Goal: Task Accomplishment & Management: Manage account settings

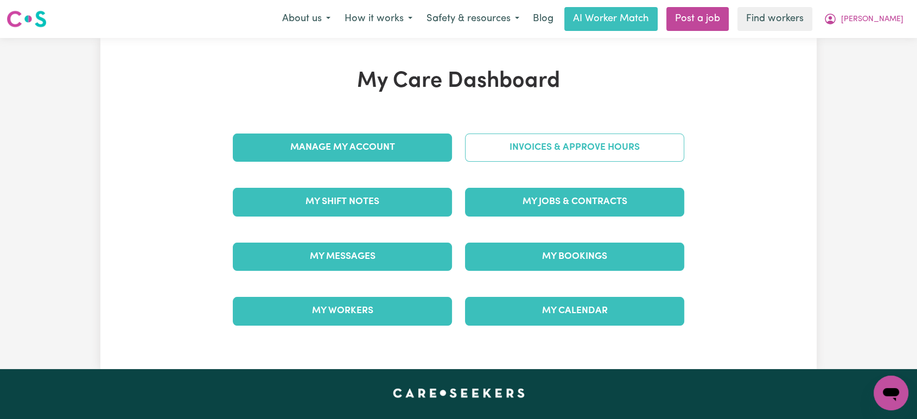
click at [547, 151] on link "Invoices & Approve Hours" at bounding box center [574, 148] width 219 height 28
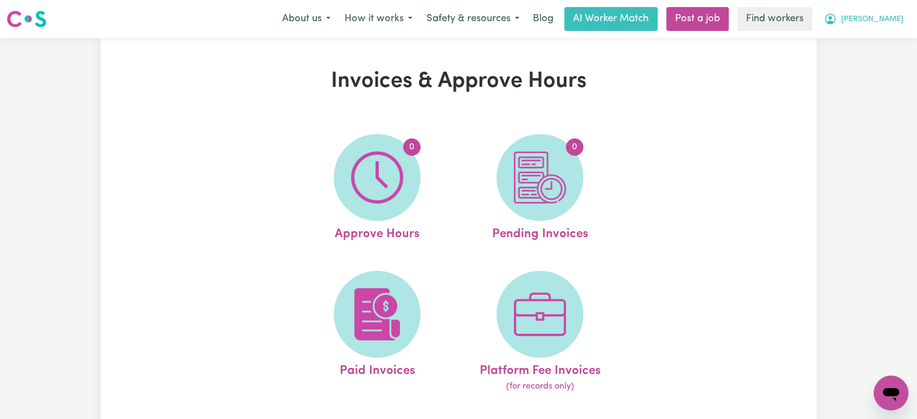
click at [837, 22] on icon "My Account" at bounding box center [830, 18] width 13 height 13
click at [862, 41] on link "My Dashboard" at bounding box center [868, 42] width 86 height 21
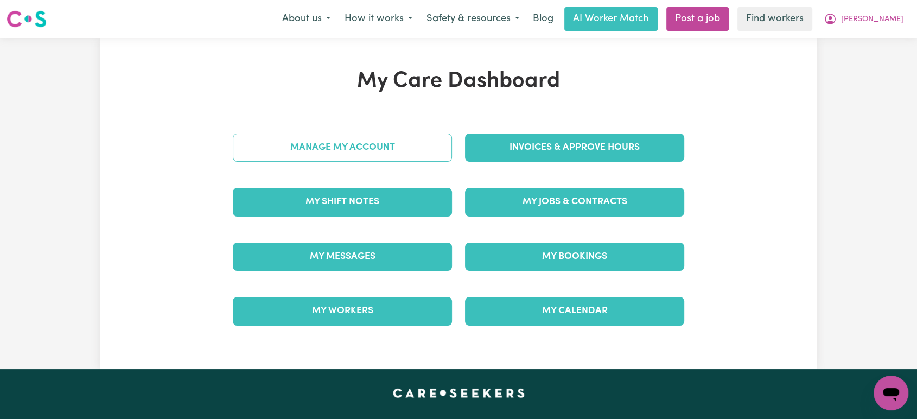
click at [346, 146] on link "Manage My Account" at bounding box center [342, 148] width 219 height 28
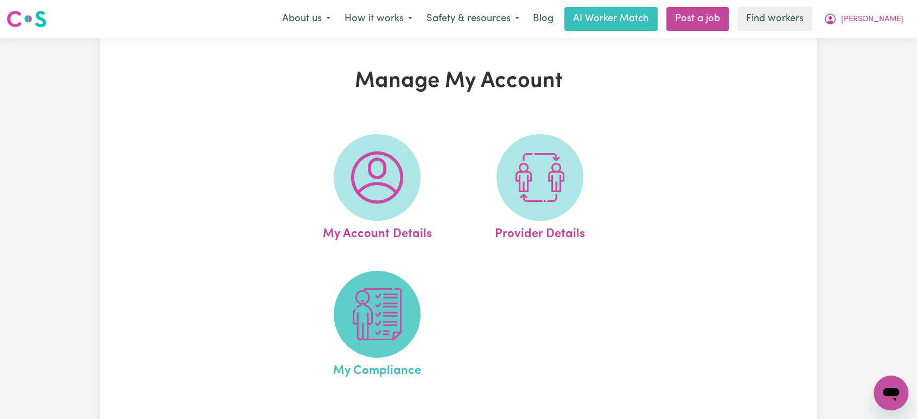
click at [370, 322] on img at bounding box center [377, 314] width 52 height 52
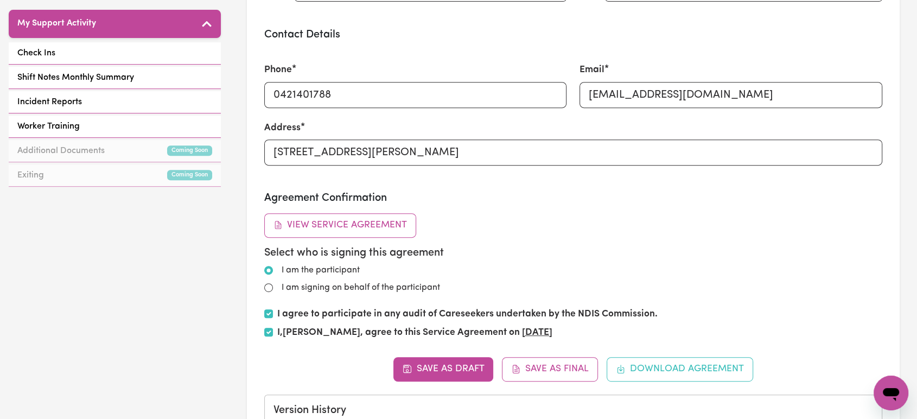
scroll to position [477, 0]
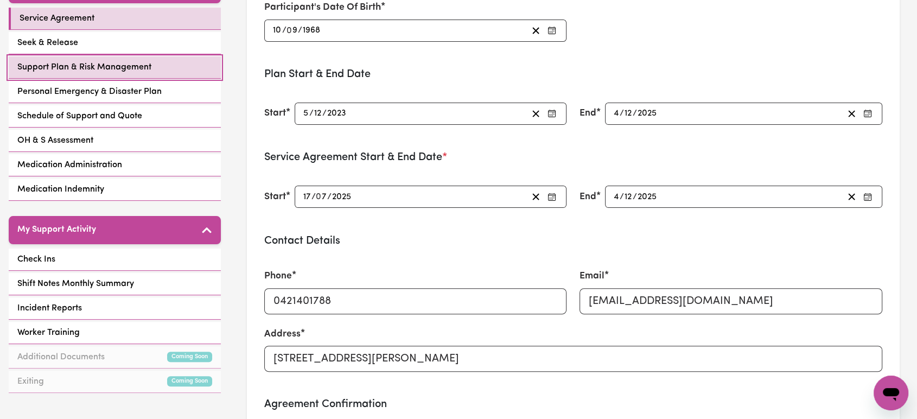
click at [162, 63] on link "Support Plan & Risk Management" at bounding box center [115, 67] width 212 height 22
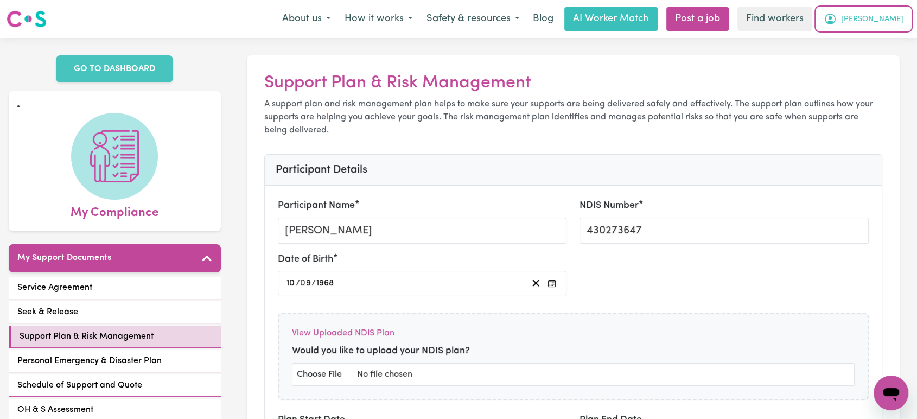
click at [882, 17] on span "[PERSON_NAME]" at bounding box center [872, 20] width 62 height 12
click at [877, 25] on button "[PERSON_NAME]" at bounding box center [864, 19] width 94 height 23
click at [868, 47] on link "My Dashboard" at bounding box center [868, 42] width 86 height 21
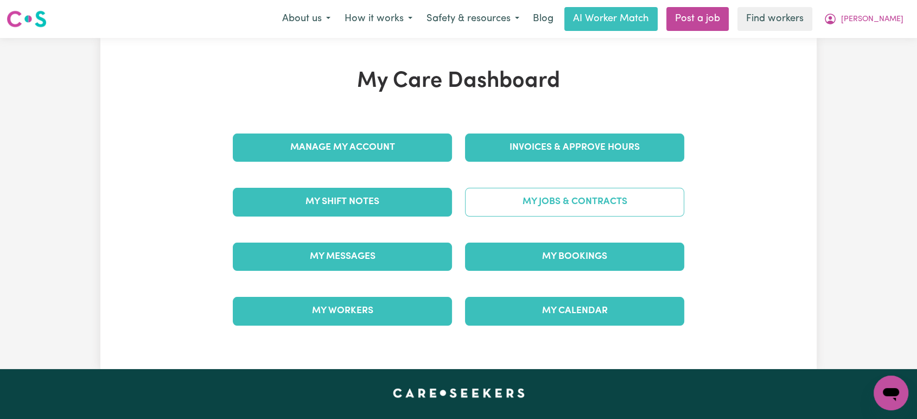
click at [555, 210] on link "My Jobs & Contracts" at bounding box center [574, 202] width 219 height 28
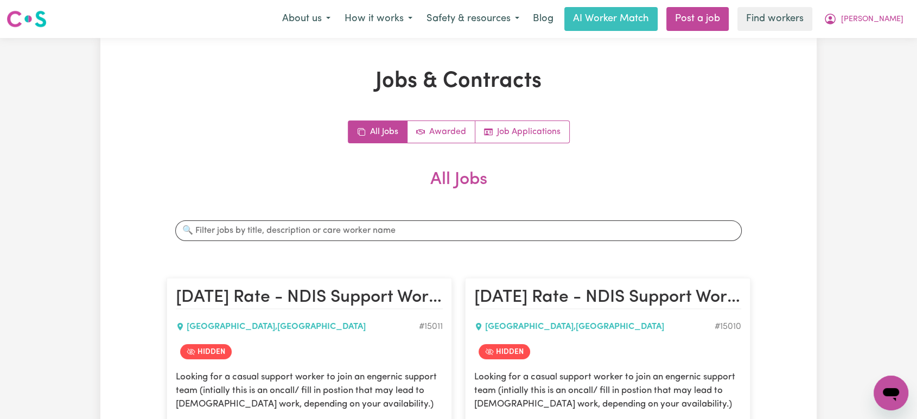
click at [884, 31] on div "Menu About us How it works Safety & resources Blog AI Worker Match Post a job F…" at bounding box center [458, 19] width 917 height 25
click at [888, 23] on span "[PERSON_NAME]" at bounding box center [872, 20] width 62 height 12
click at [865, 72] on link "Logout" at bounding box center [868, 62] width 86 height 21
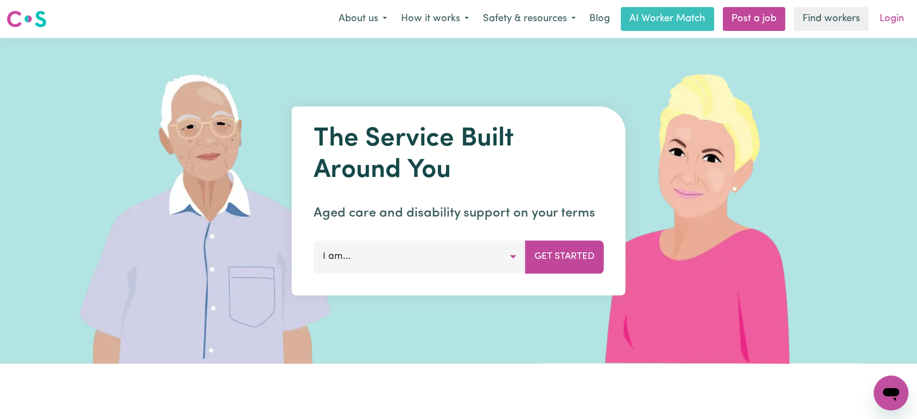
click at [883, 26] on link "Login" at bounding box center [891, 19] width 37 height 24
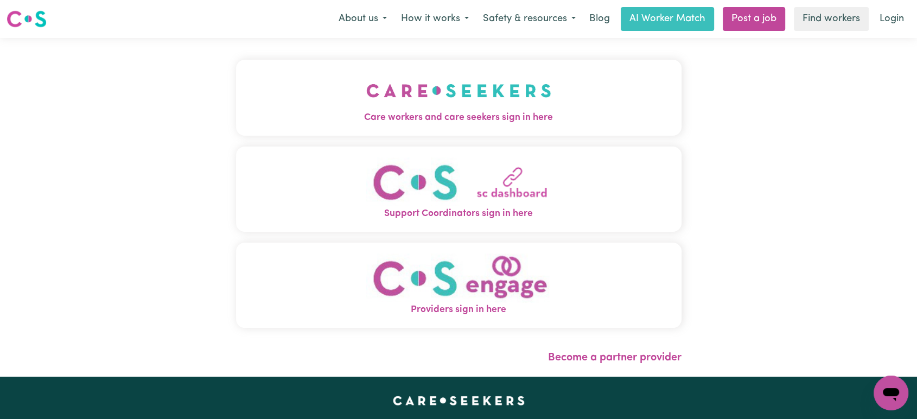
click at [460, 91] on img "Care workers and care seekers sign in here" at bounding box center [458, 91] width 185 height 40
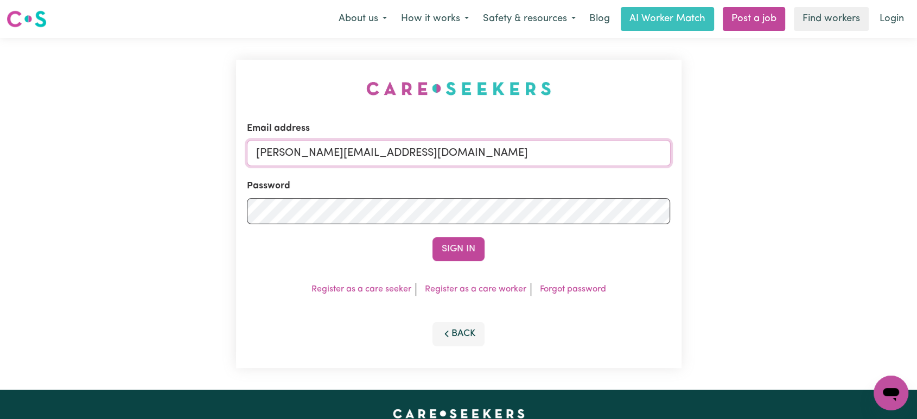
click at [470, 160] on input "[PERSON_NAME][EMAIL_ADDRESS][DOMAIN_NAME]" at bounding box center [459, 153] width 424 height 26
drag, startPoint x: 513, startPoint y: 154, endPoint x: 312, endPoint y: 155, distance: 200.8
click at [312, 155] on input "[EMAIL_ADDRESS][DOMAIN_NAME]" at bounding box center [459, 153] width 424 height 26
type input "[EMAIL_ADDRESS][DOMAIN_NAME]"
click at [433, 237] on button "Sign In" at bounding box center [459, 249] width 52 height 24
